Goal: Task Accomplishment & Management: Use online tool/utility

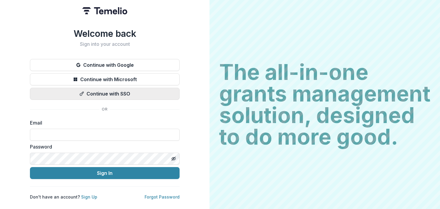
type input "**********"
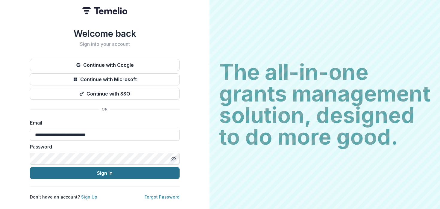
click at [108, 174] on button "Sign In" at bounding box center [105, 173] width 150 height 12
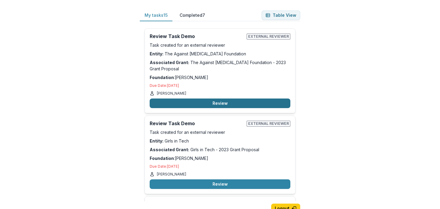
click at [206, 102] on button "Review" at bounding box center [220, 103] width 141 height 10
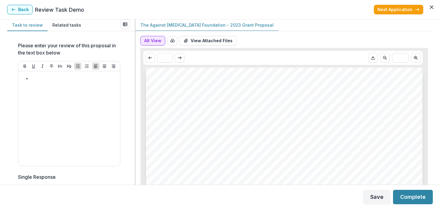
click at [152, 41] on button "Alt View" at bounding box center [152, 41] width 25 height 10
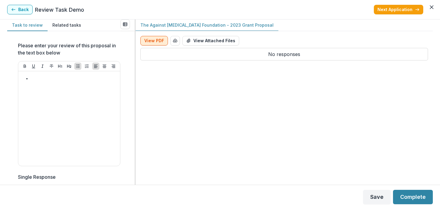
click at [151, 41] on button "View PDF" at bounding box center [154, 41] width 28 height 10
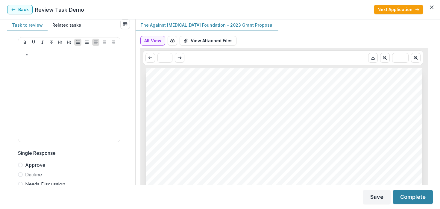
scroll to position [38, 0]
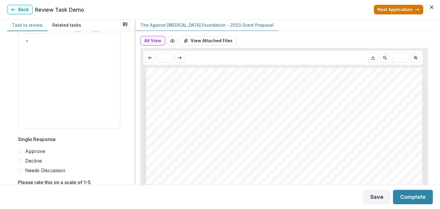
click at [390, 8] on button "Next Application" at bounding box center [398, 10] width 49 height 10
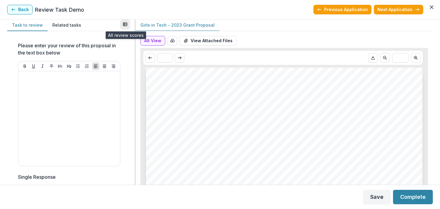
click at [126, 23] on icon "View all reviews" at bounding box center [125, 24] width 5 height 5
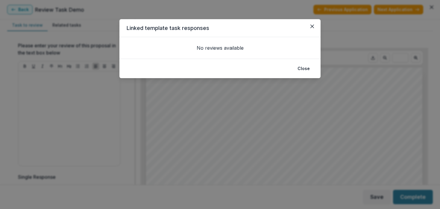
click at [136, 13] on div "Linked template task responses No reviews available Close" at bounding box center [220, 104] width 440 height 209
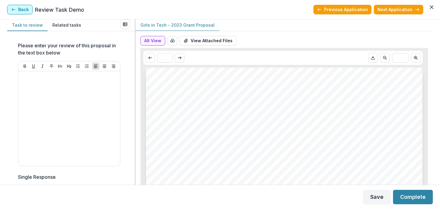
click at [20, 10] on button "Back" at bounding box center [19, 10] width 25 height 10
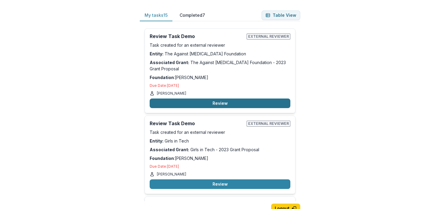
click at [223, 103] on button "Review" at bounding box center [220, 103] width 141 height 10
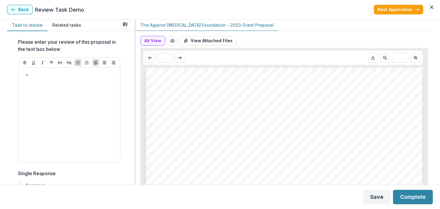
scroll to position [2, 0]
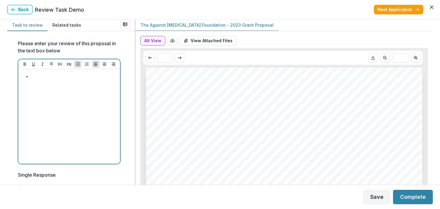
click at [67, 112] on div at bounding box center [69, 117] width 97 height 90
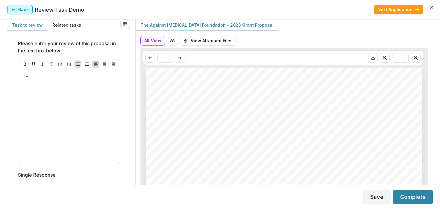
click at [22, 9] on button "Back" at bounding box center [19, 10] width 25 height 10
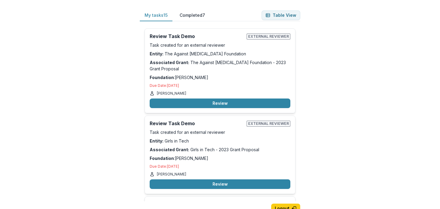
click at [197, 18] on button "Completed 7" at bounding box center [192, 16] width 35 height 12
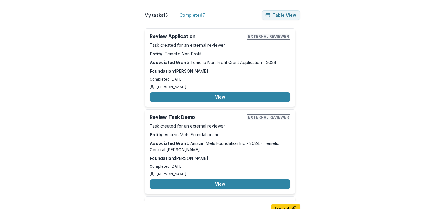
click at [163, 18] on button "My tasks 15" at bounding box center [156, 16] width 33 height 12
